Goal: Information Seeking & Learning: Learn about a topic

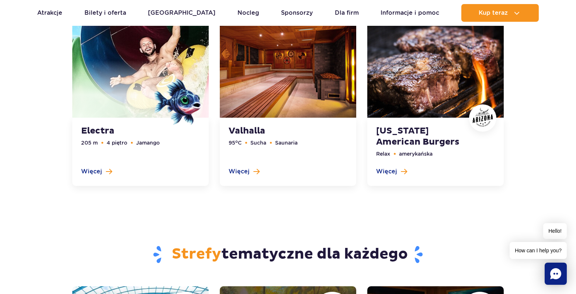
scroll to position [1843, 0]
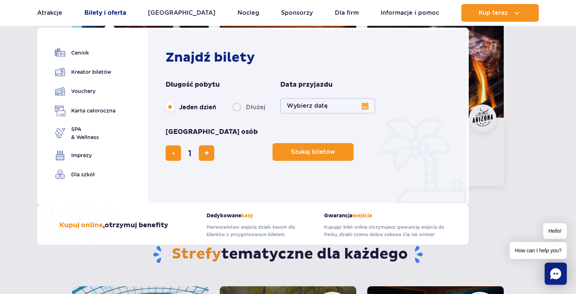
click at [107, 14] on link "Bilety i oferta" at bounding box center [105, 13] width 42 height 18
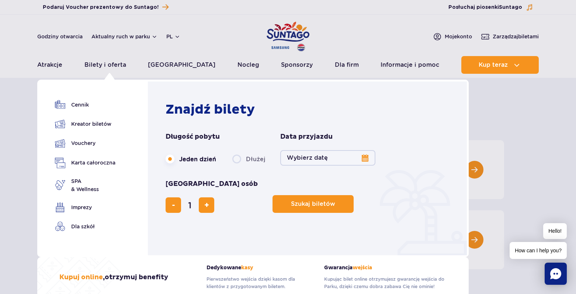
click at [364, 158] on button "Wybierz datę" at bounding box center [327, 157] width 95 height 15
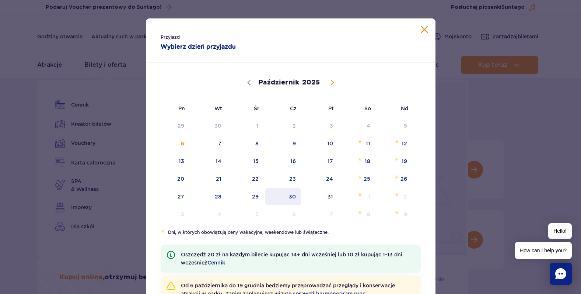
click at [296, 192] on span "30" at bounding box center [283, 196] width 37 height 17
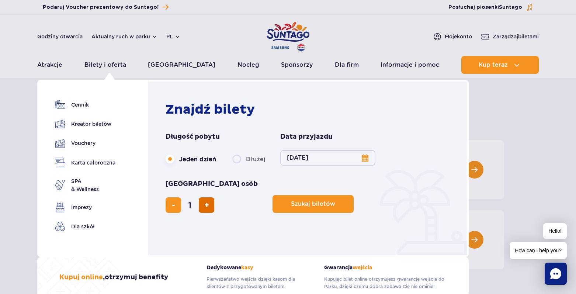
click at [214, 197] on button "dodaj bilet" at bounding box center [206, 204] width 15 height 15
type input "4"
click at [272, 195] on button "Szukaj biletów" at bounding box center [312, 204] width 81 height 18
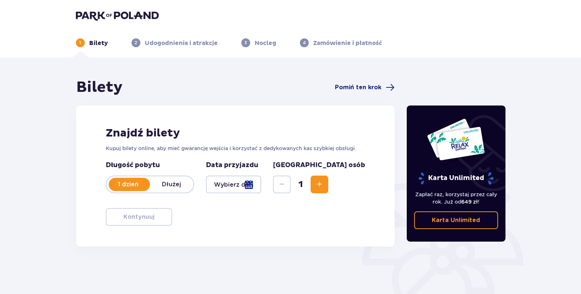
type input "[DATE]"
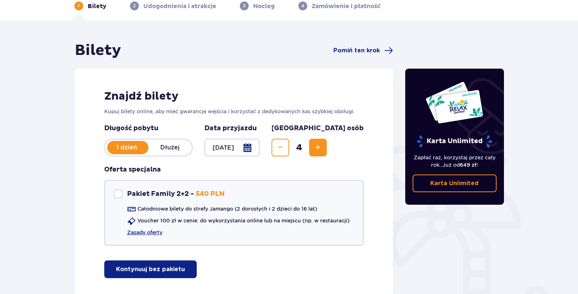
scroll to position [86, 0]
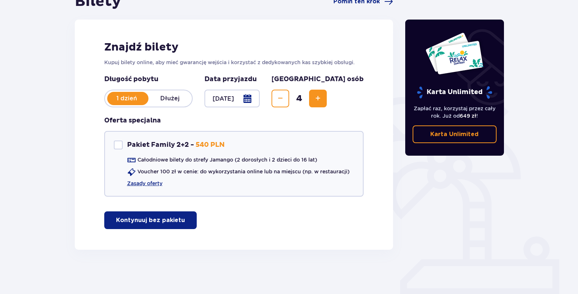
click at [440, 133] on p "Karta Unlimited" at bounding box center [455, 134] width 48 height 8
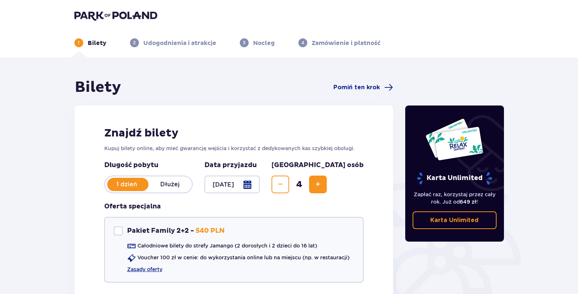
click at [119, 14] on img at bounding box center [115, 15] width 83 height 10
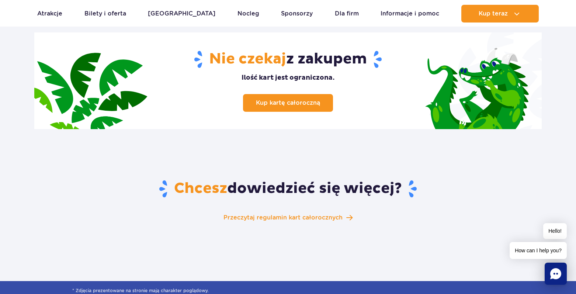
scroll to position [1143, 0]
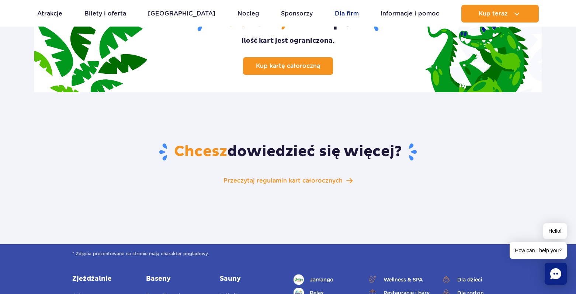
click at [335, 10] on link "Dla firm" at bounding box center [347, 14] width 24 height 18
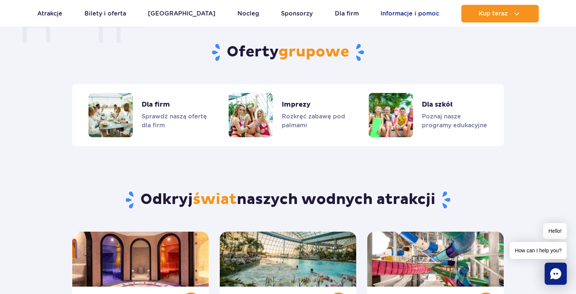
click at [401, 11] on link "Informacje i pomoc" at bounding box center [409, 14] width 59 height 18
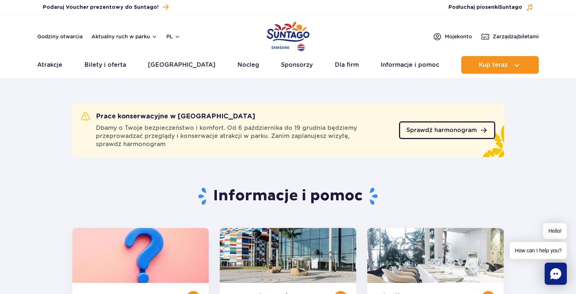
click at [440, 130] on span "Sprawdź harmonogram" at bounding box center [441, 130] width 70 height 6
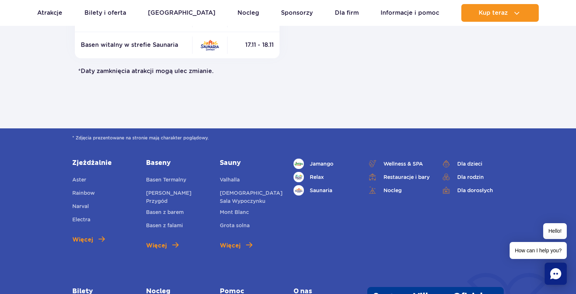
scroll to position [516, 0]
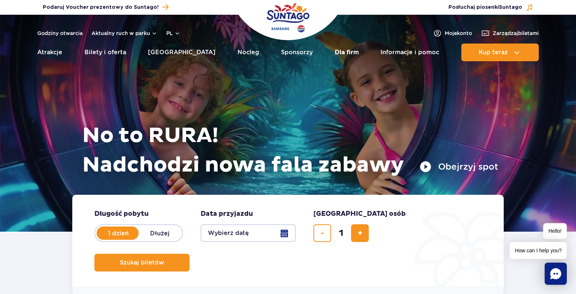
click at [337, 53] on link "Dla firm" at bounding box center [347, 52] width 24 height 18
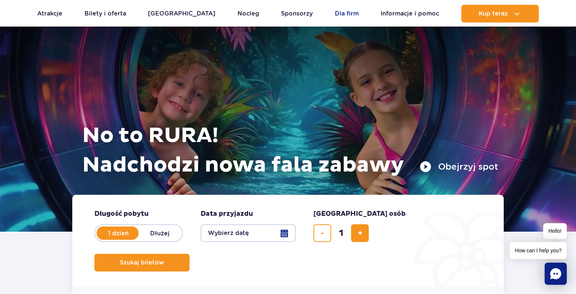
scroll to position [691, 0]
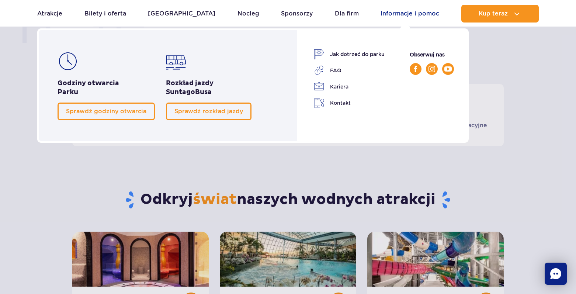
click at [395, 15] on link "Informacje i pomoc" at bounding box center [409, 14] width 59 height 18
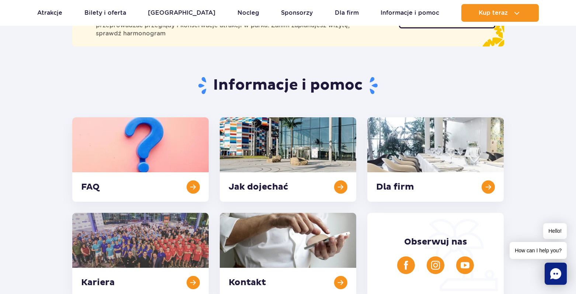
scroll to position [147, 0]
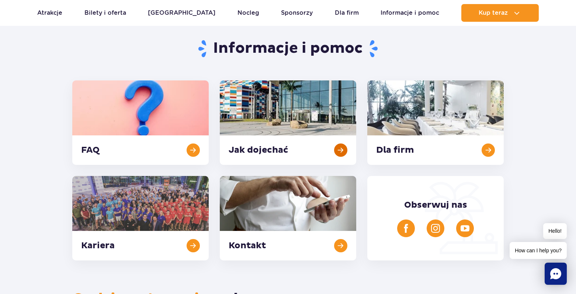
click at [337, 151] on link at bounding box center [288, 122] width 136 height 84
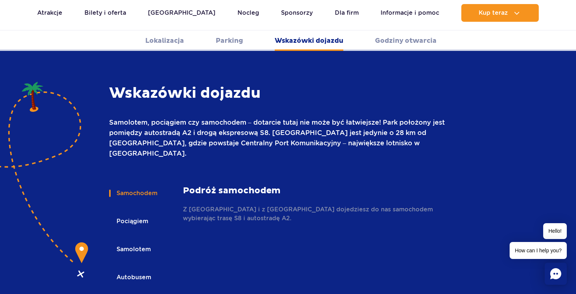
scroll to position [1055, 0]
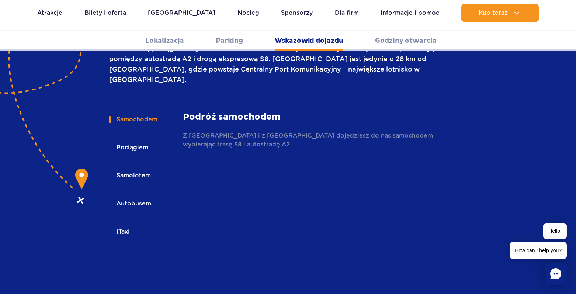
click at [136, 139] on button "Pociągiem" at bounding box center [131, 147] width 45 height 16
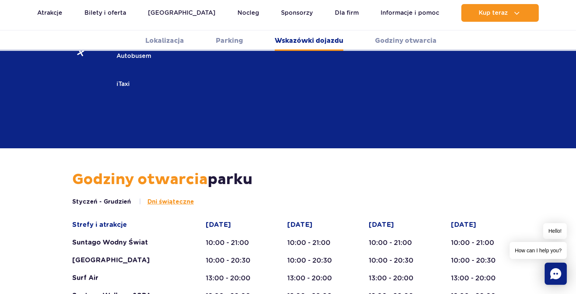
scroll to position [1239, 0]
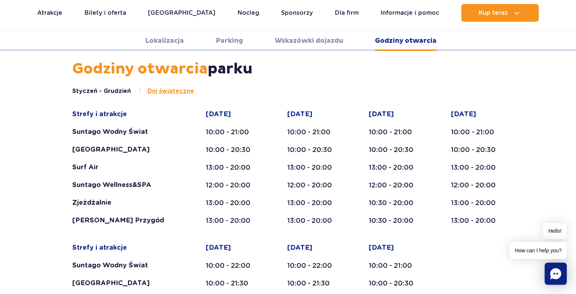
scroll to position [1349, 0]
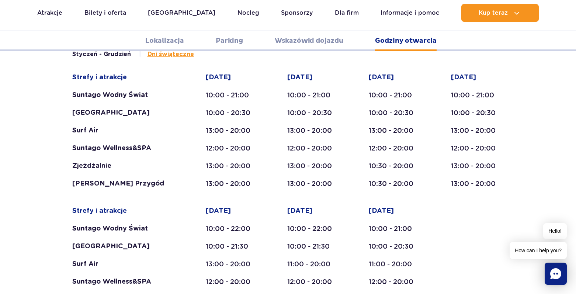
click at [31, 139] on div "Godziny otwarcia parku Styczeń - Grudzień Dni świąteczne Strefy i atrakcje Sunt…" at bounding box center [288, 271] width 576 height 496
click at [308, 40] on link "Wskazówki dojazdu" at bounding box center [309, 41] width 69 height 20
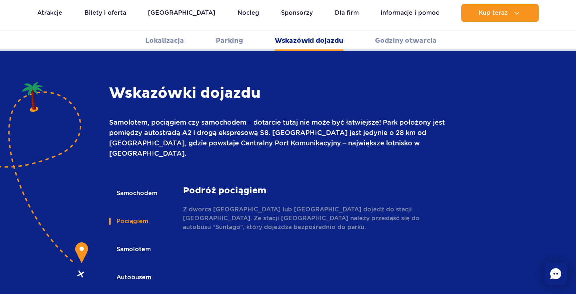
click at [235, 41] on link "Parking" at bounding box center [229, 41] width 27 height 20
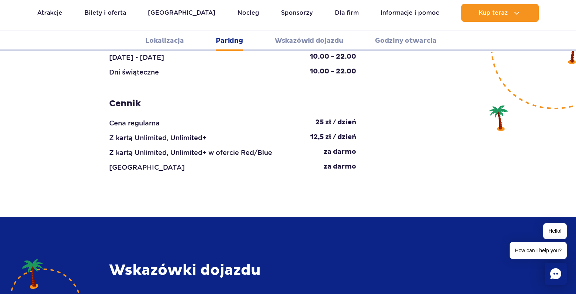
scroll to position [951, 0]
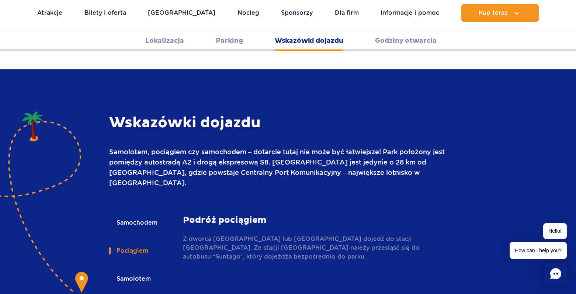
scroll to position [1025, 0]
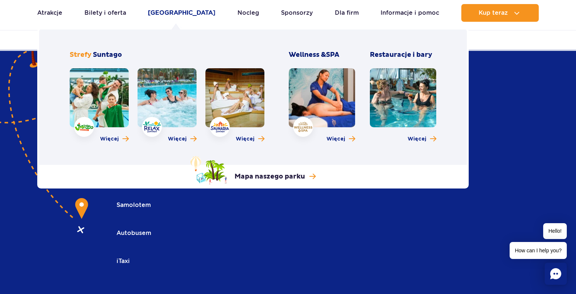
click at [167, 14] on link "[GEOGRAPHIC_DATA]" at bounding box center [181, 13] width 67 height 18
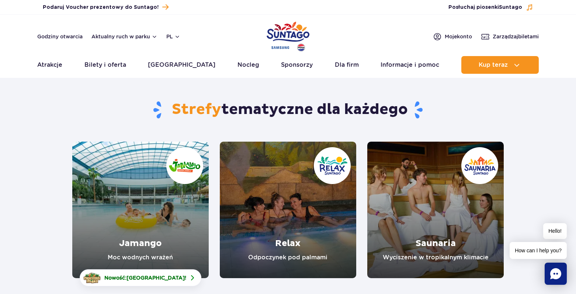
click at [29, 144] on section "Strefy tematyczne dla każdego Jamango Moc wodnych wrażeń Nowość: Crocodile Isla…" at bounding box center [288, 180] width 576 height 195
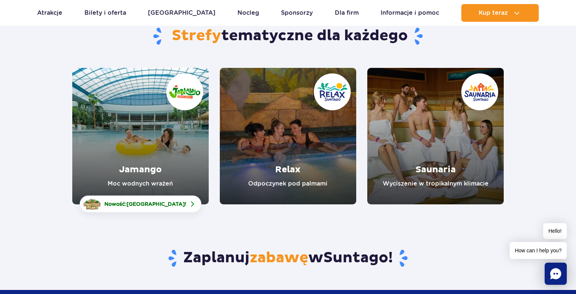
click at [168, 171] on link "Jamango" at bounding box center [140, 136] width 136 height 136
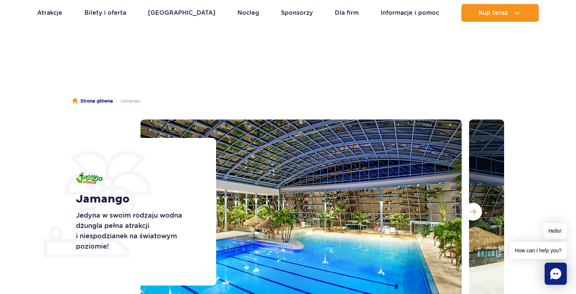
scroll to position [37, 0]
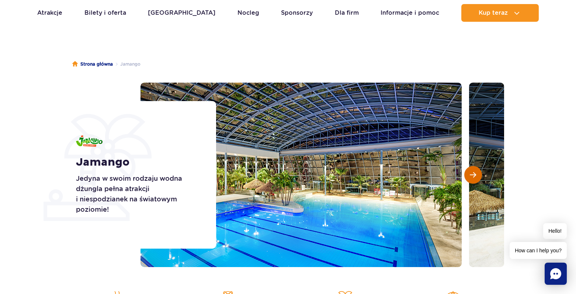
click at [474, 171] on span "Następny slajd" at bounding box center [473, 174] width 6 height 7
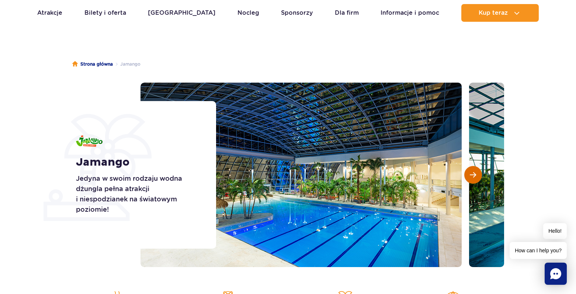
click at [474, 171] on span "Następny slajd" at bounding box center [473, 174] width 6 height 7
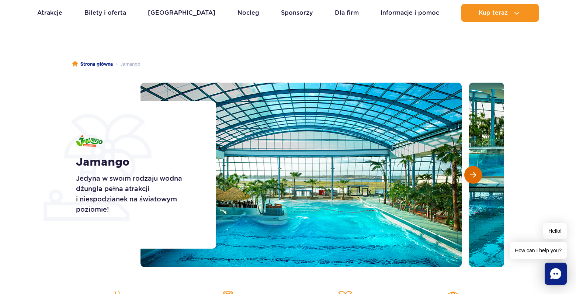
click at [474, 171] on span "Następny slajd" at bounding box center [473, 174] width 6 height 7
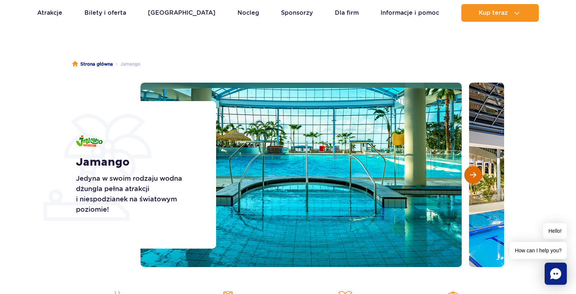
click at [474, 171] on span "Następny slajd" at bounding box center [473, 174] width 6 height 7
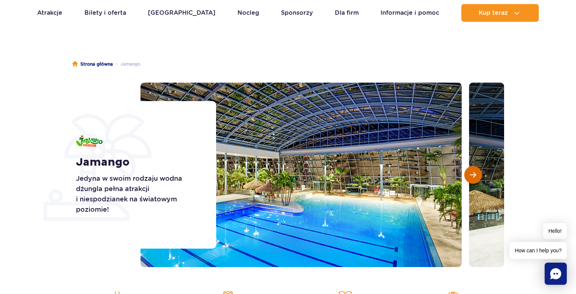
click at [474, 171] on span "Następny slajd" at bounding box center [473, 174] width 6 height 7
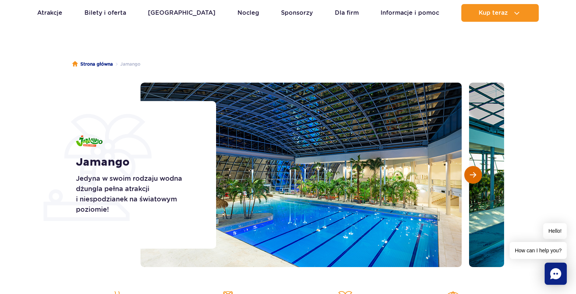
click at [474, 171] on span "Następny slajd" at bounding box center [473, 174] width 6 height 7
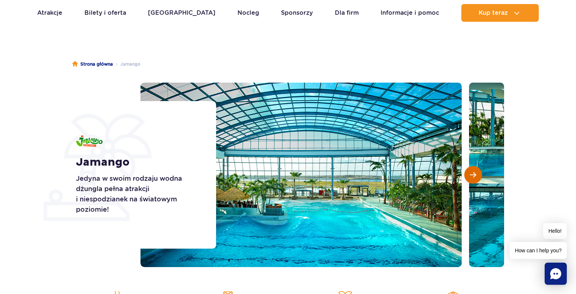
click at [474, 171] on span "Następny slajd" at bounding box center [473, 174] width 6 height 7
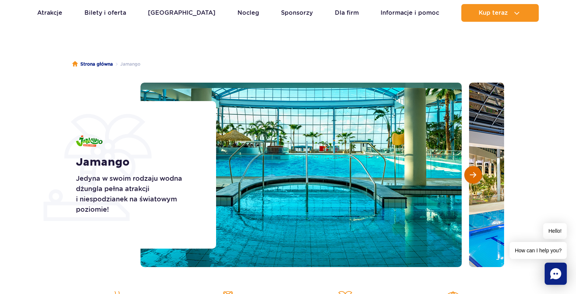
click at [474, 171] on span "Następny slajd" at bounding box center [473, 174] width 6 height 7
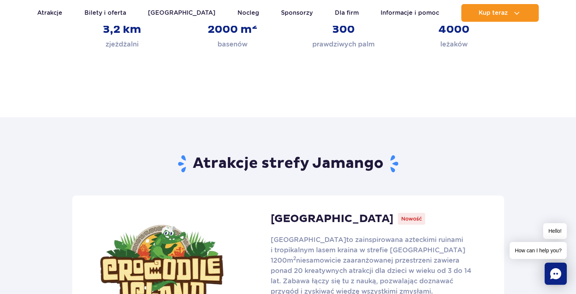
scroll to position [405, 0]
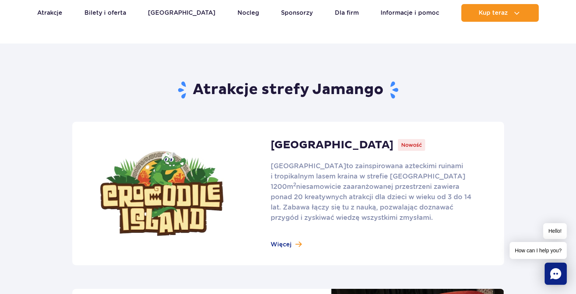
click at [299, 240] on link at bounding box center [288, 193] width 432 height 143
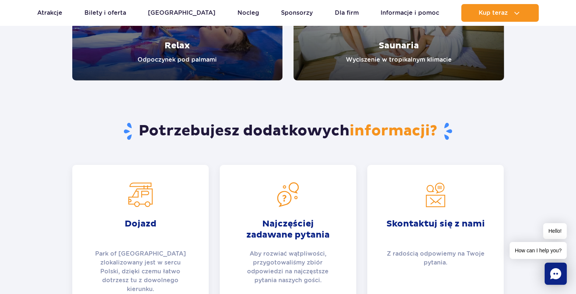
scroll to position [1659, 0]
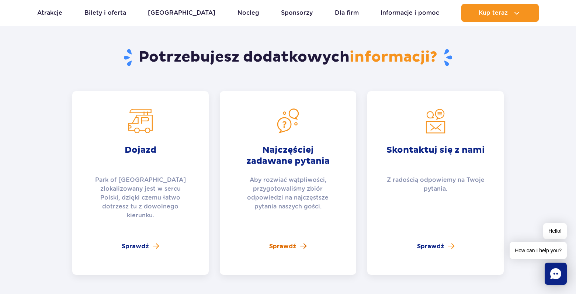
click at [290, 242] on span "Sprawdź" at bounding box center [282, 246] width 27 height 9
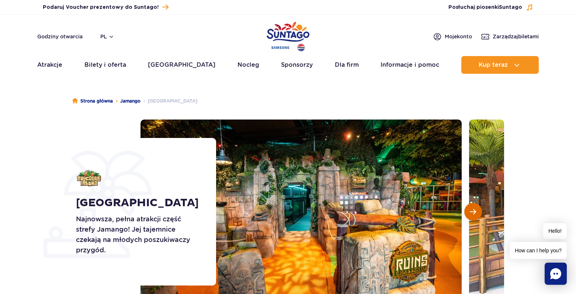
click at [473, 209] on span "Następny slajd" at bounding box center [473, 211] width 6 height 7
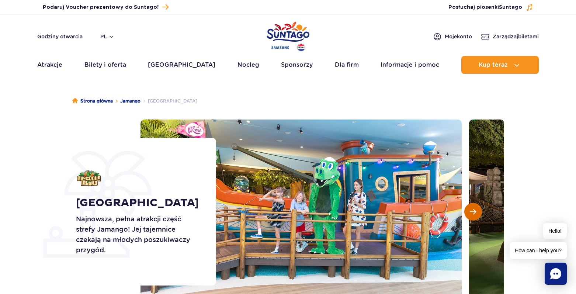
click at [473, 209] on span "Następny slajd" at bounding box center [473, 211] width 6 height 7
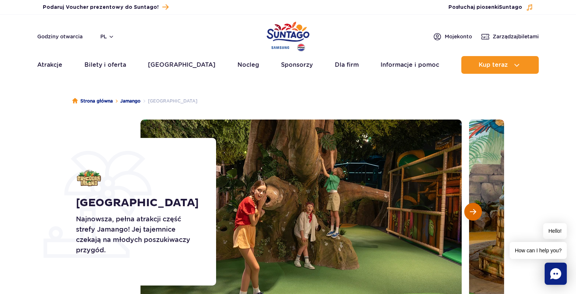
click at [473, 209] on span "Następny slajd" at bounding box center [473, 211] width 6 height 7
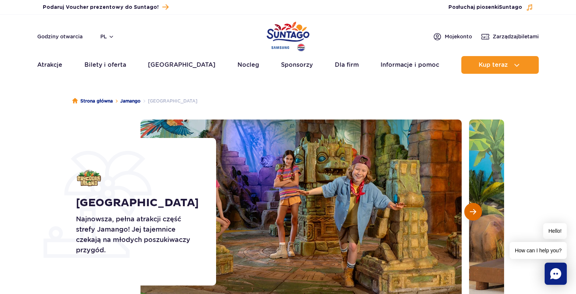
click at [473, 209] on span "Następny slajd" at bounding box center [473, 211] width 6 height 7
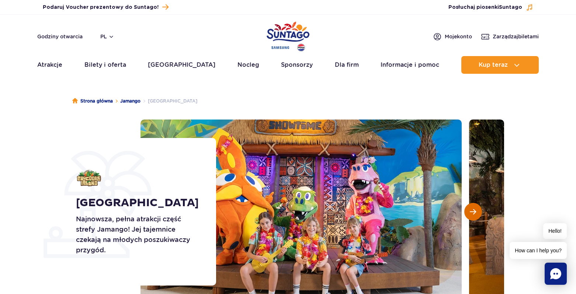
click at [473, 209] on span "Następny slajd" at bounding box center [473, 211] width 6 height 7
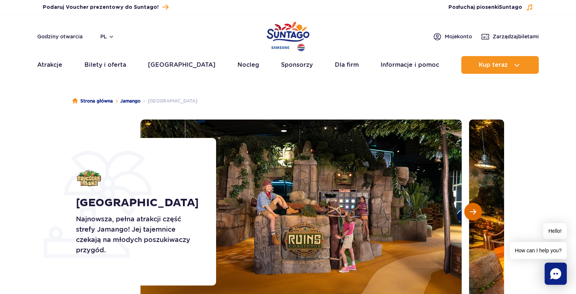
click at [473, 209] on span "Następny slajd" at bounding box center [473, 211] width 6 height 7
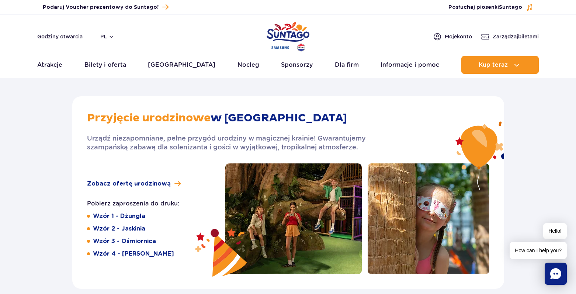
scroll to position [1179, 0]
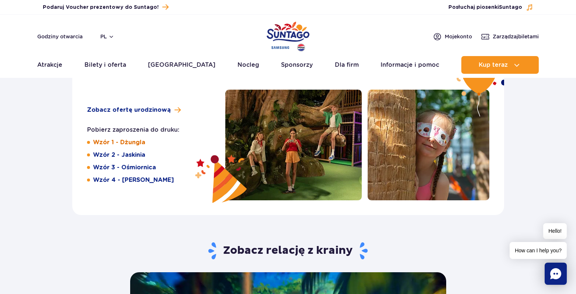
click at [133, 142] on link "Wzór 1 - Dżungla" at bounding box center [119, 142] width 52 height 8
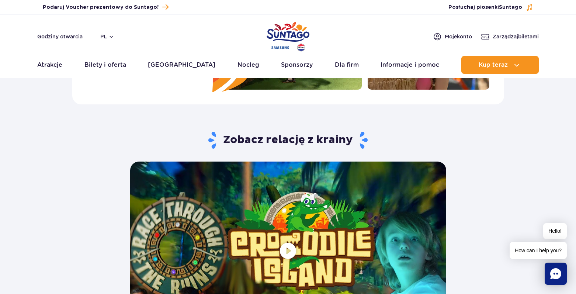
scroll to position [1364, 0]
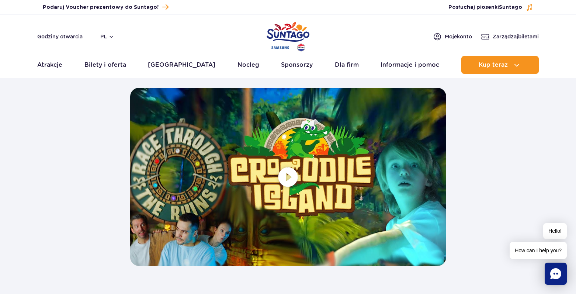
click at [286, 178] on span at bounding box center [288, 177] width 316 height 178
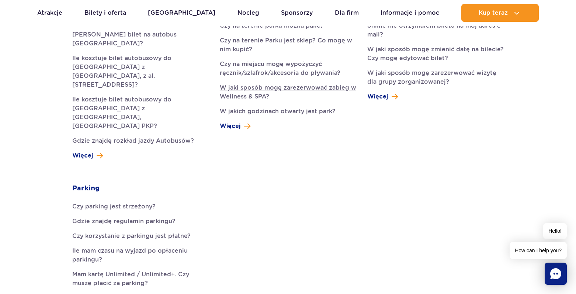
scroll to position [258, 0]
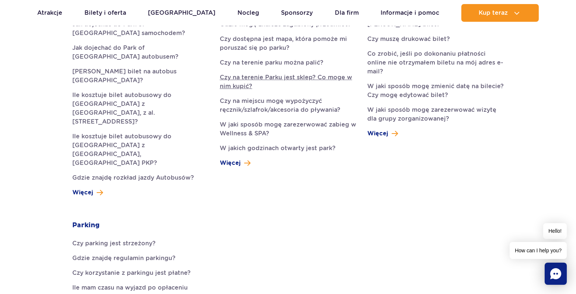
click at [292, 79] on link "Czy na terenie Parku jest sklep? Co mogę w nim kupić?" at bounding box center [288, 82] width 136 height 18
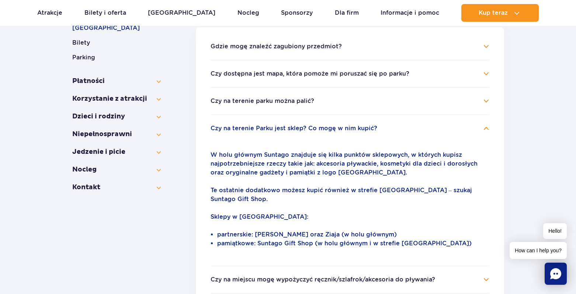
scroll to position [100, 0]
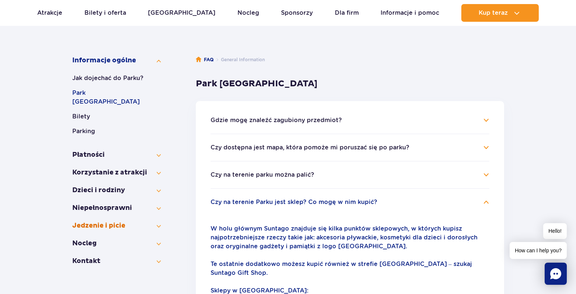
click at [107, 221] on button "Jedzenie i picie" at bounding box center [116, 225] width 88 height 9
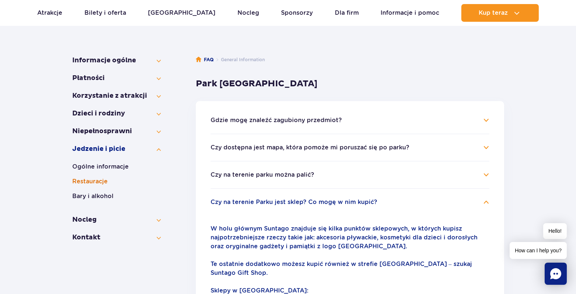
click at [96, 178] on button "Restauracje" at bounding box center [116, 181] width 88 height 9
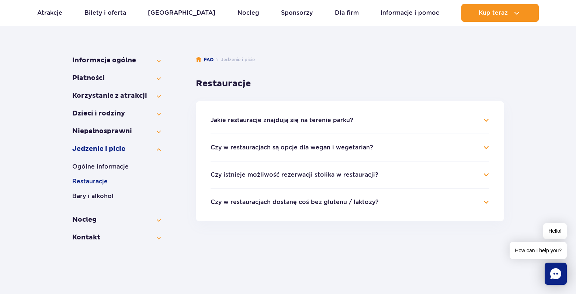
click at [356, 119] on h4 "Jakie restauracje znajdują się na terenie parku?" at bounding box center [349, 120] width 279 height 9
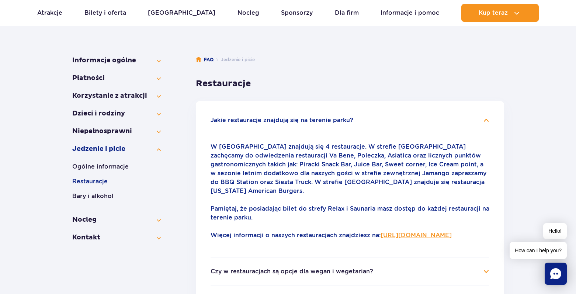
scroll to position [173, 0]
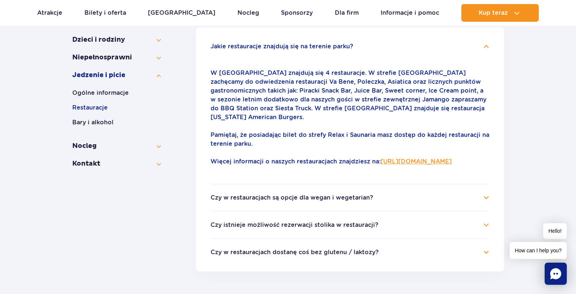
click at [380, 163] on link "[URL][DOMAIN_NAME]" at bounding box center [415, 161] width 71 height 7
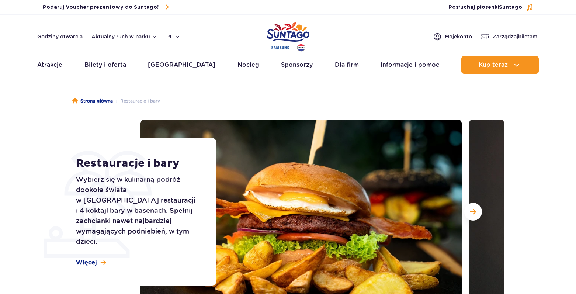
scroll to position [74, 0]
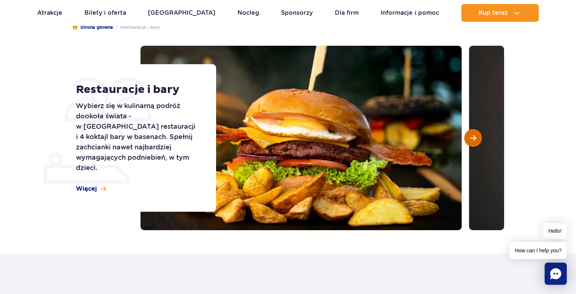
click at [469, 139] on button "Następny slajd" at bounding box center [473, 138] width 18 height 18
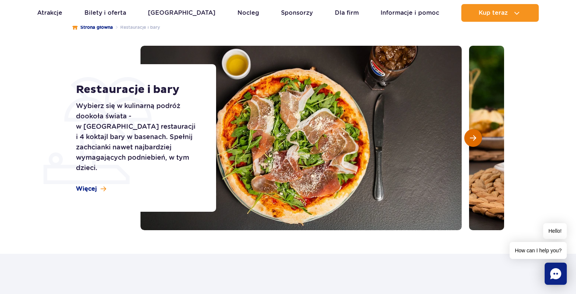
click at [469, 139] on button "Następny slajd" at bounding box center [473, 138] width 18 height 18
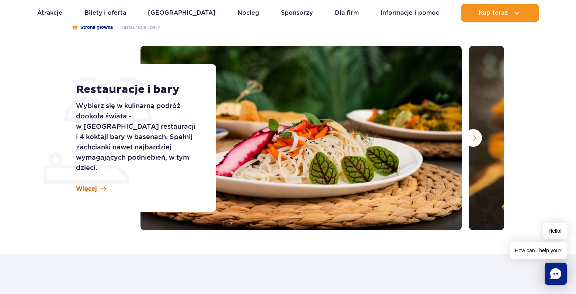
click at [95, 185] on span "Więcej" at bounding box center [86, 189] width 21 height 8
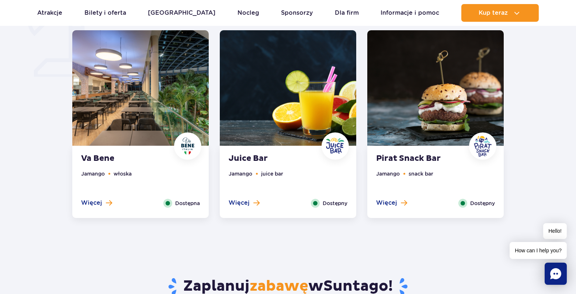
scroll to position [696, 0]
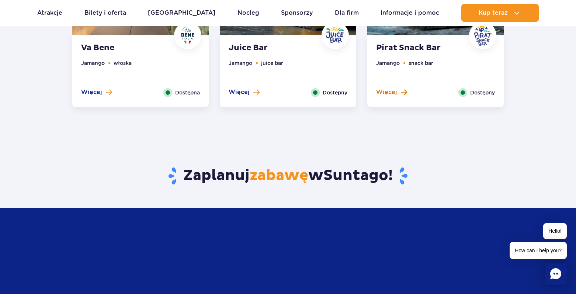
click at [398, 90] on button "Więcej" at bounding box center [391, 92] width 31 height 8
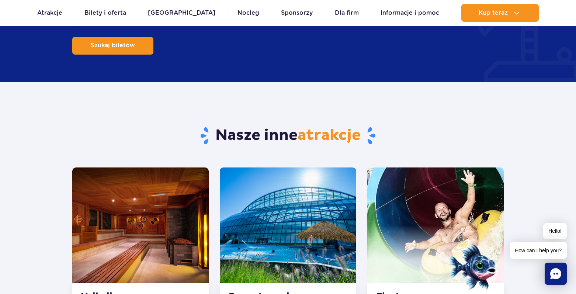
scroll to position [1292, 0]
